Goal: Find specific page/section: Find specific page/section

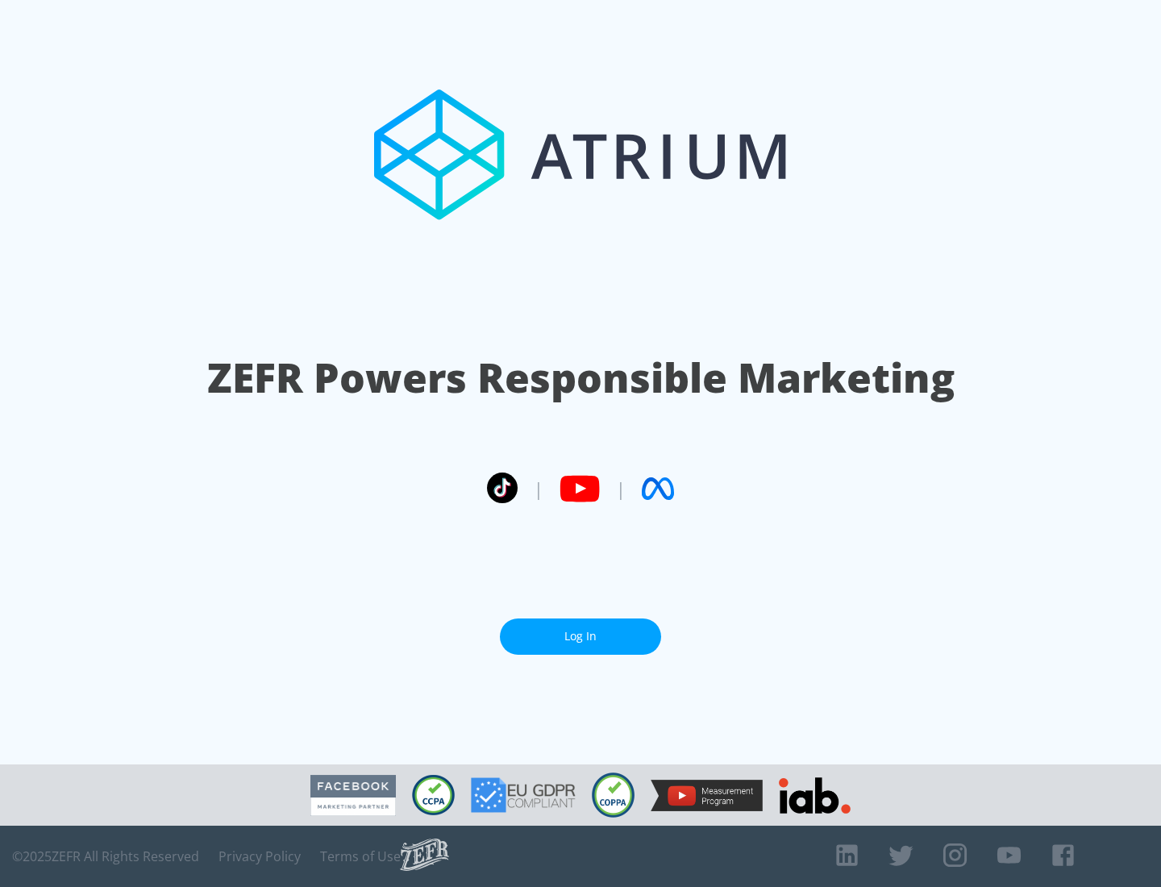
click at [580, 629] on link "Log In" at bounding box center [580, 636] width 161 height 36
